Goal: Task Accomplishment & Management: Use online tool/utility

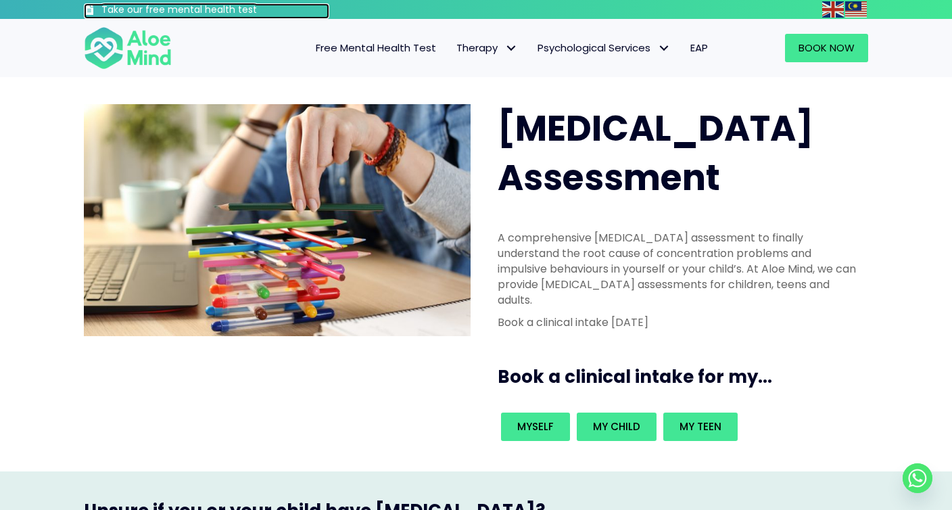
click at [214, 8] on h3 "Take our free mental health test" at bounding box center [215, 10] width 228 height 14
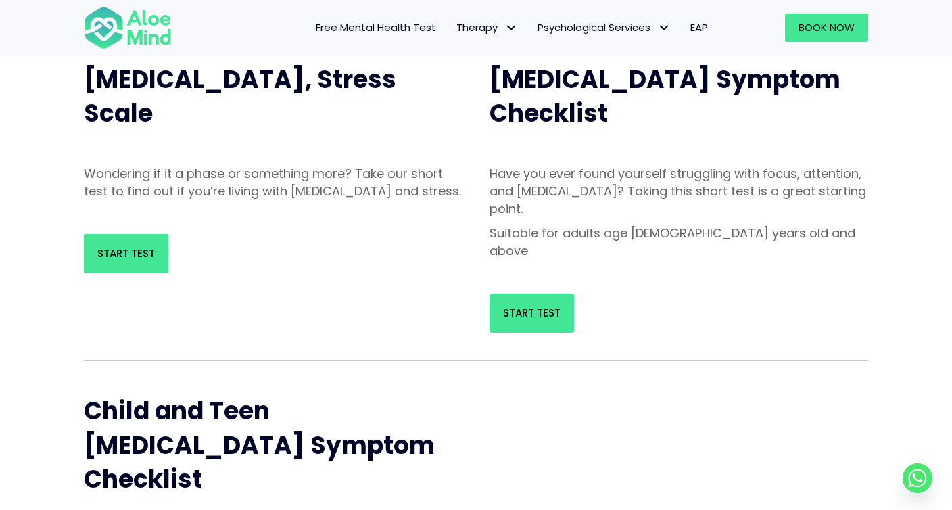
scroll to position [167, 0]
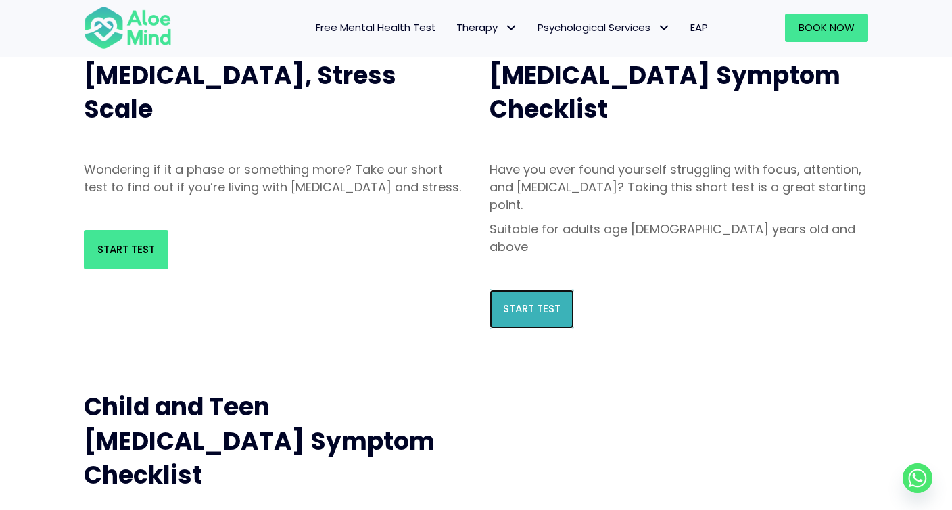
click at [536, 302] on span "Start Test" at bounding box center [531, 309] width 57 height 14
